Goal: Task Accomplishment & Management: Manage account settings

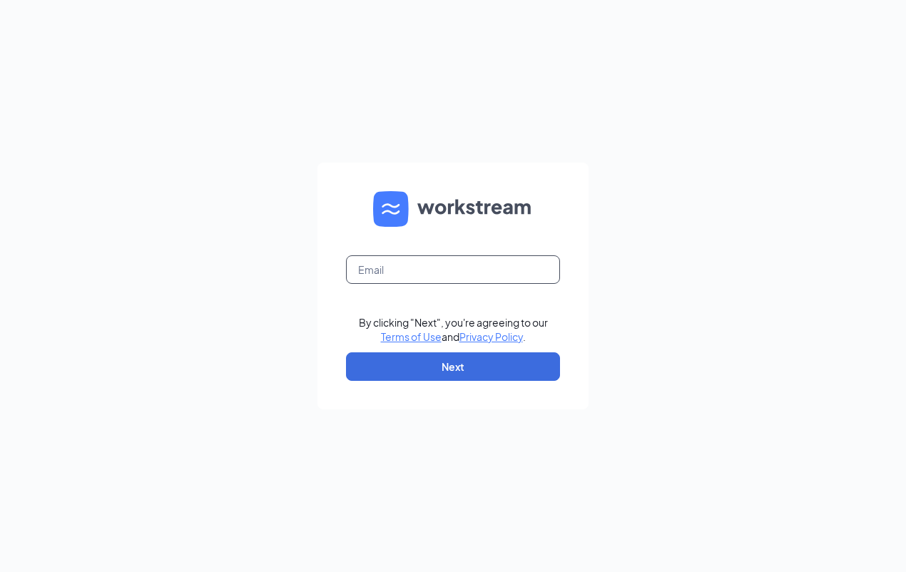
click at [452, 280] on input "text" at bounding box center [453, 269] width 214 height 29
type input "[EMAIL_ADDRESS][DOMAIN_NAME]"
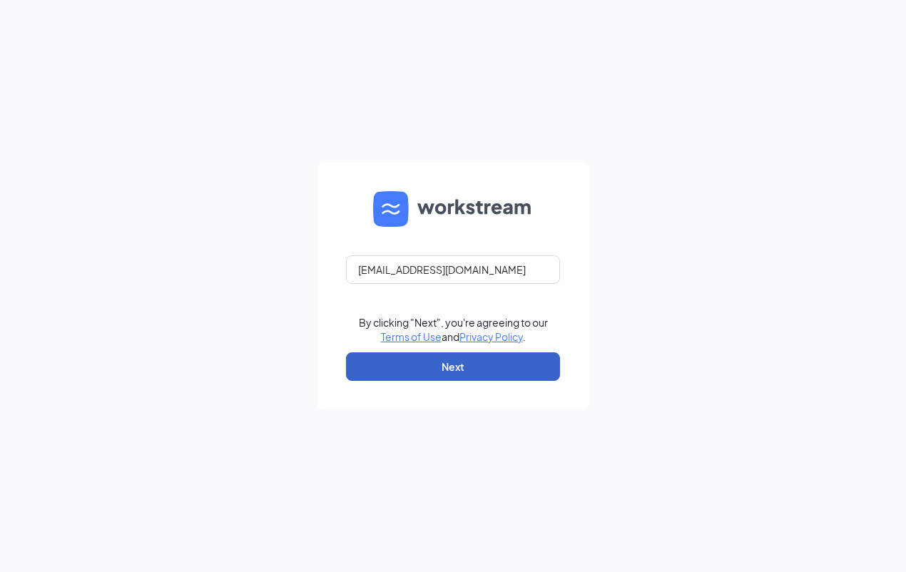
click at [453, 358] on button "Next" at bounding box center [453, 366] width 214 height 29
click at [453, 358] on button "button" at bounding box center [453, 366] width 214 height 29
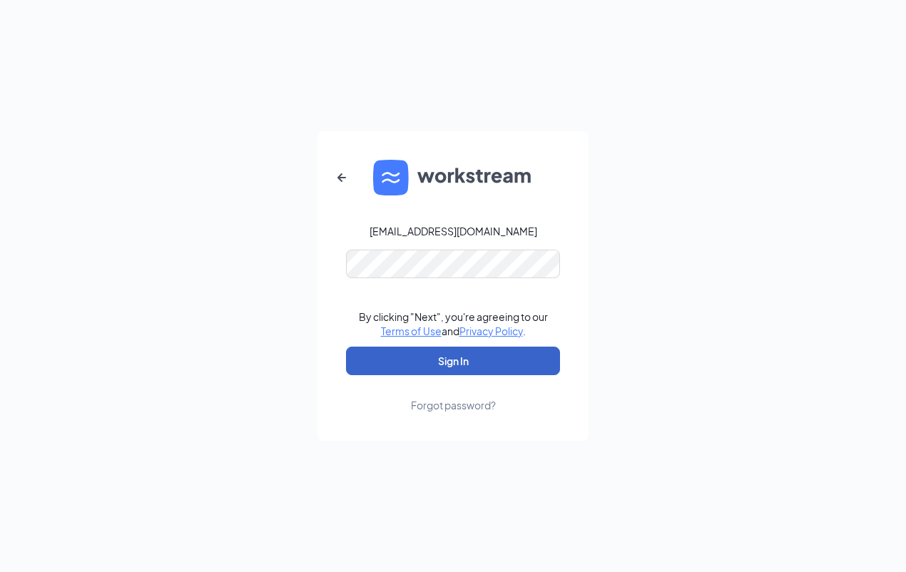
click at [402, 360] on button "Sign In" at bounding box center [453, 361] width 214 height 29
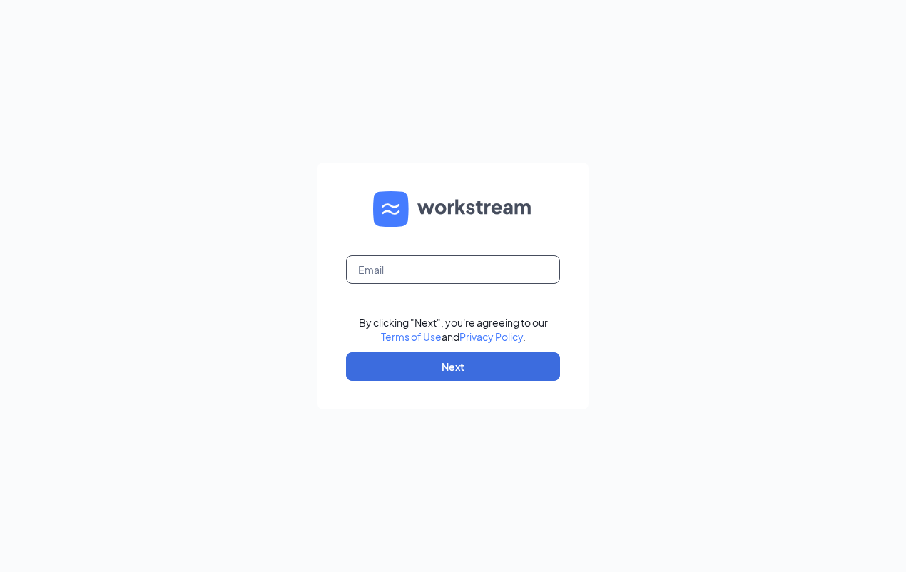
click at [522, 265] on input "text" at bounding box center [453, 269] width 214 height 29
type input "[EMAIL_ADDRESS][DOMAIN_NAME]"
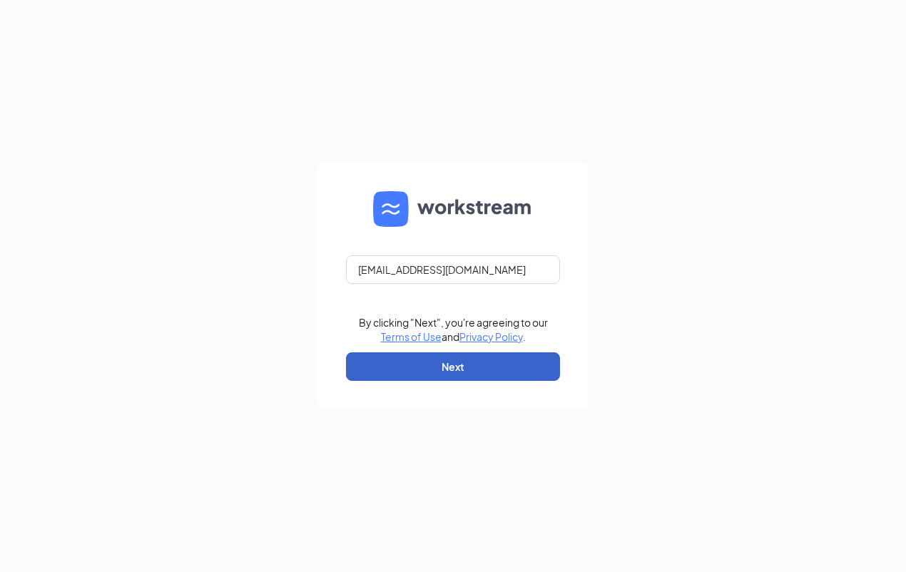
click at [503, 362] on button "Next" at bounding box center [453, 366] width 214 height 29
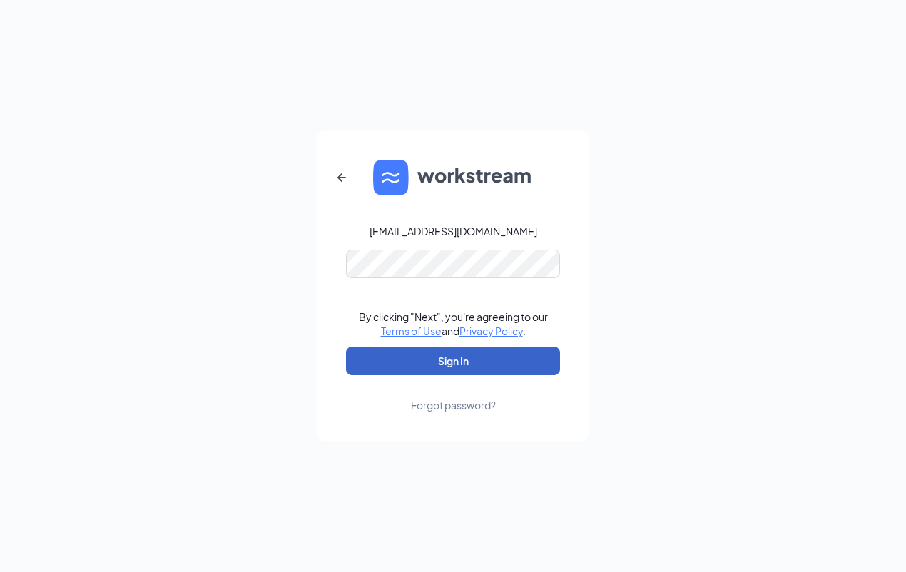
click at [482, 355] on button "Sign In" at bounding box center [453, 361] width 214 height 29
click at [479, 355] on button "Sign In" at bounding box center [453, 361] width 214 height 29
